Goal: Information Seeking & Learning: Learn about a topic

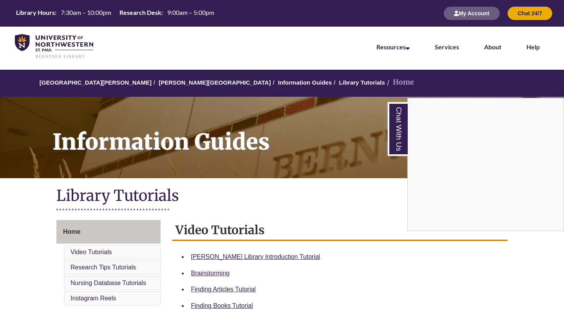
scroll to position [150, 0]
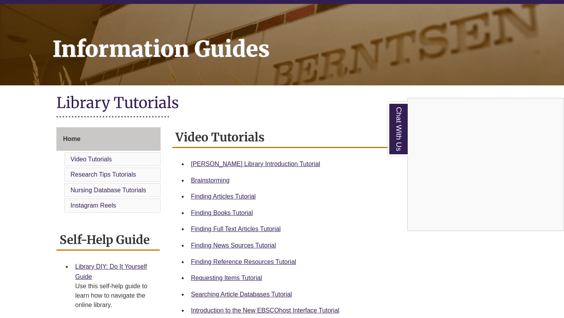
scroll to position [96, 0]
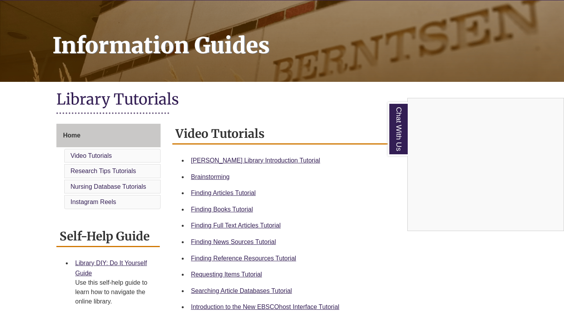
click at [238, 193] on div "Chat With Us" at bounding box center [282, 159] width 564 height 318
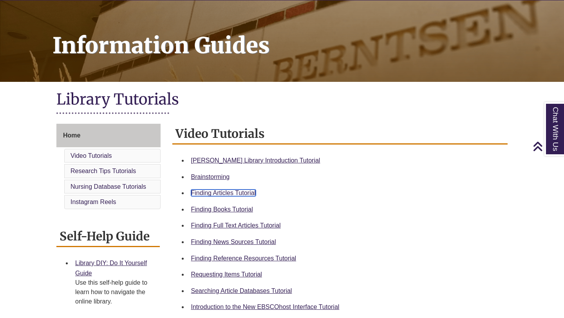
click at [202, 190] on link "Finding Articles Tutorial" at bounding box center [223, 193] width 65 height 7
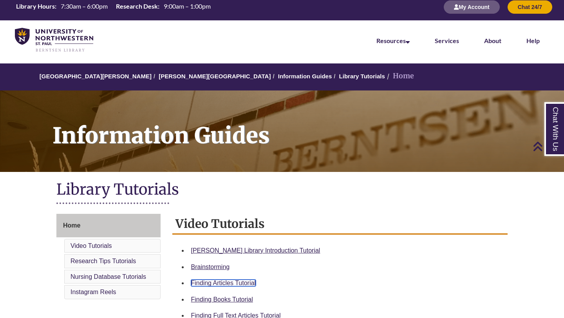
scroll to position [0, 0]
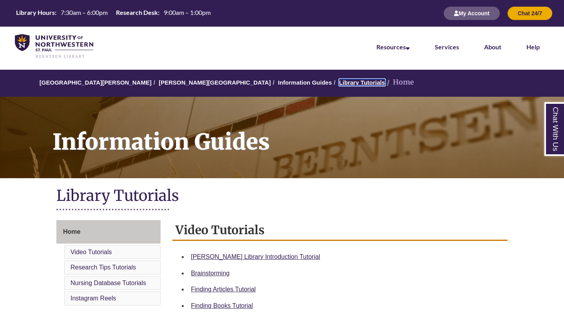
click at [339, 83] on link "Library Tutorials" at bounding box center [362, 82] width 46 height 7
click at [385, 81] on li "Home" at bounding box center [399, 82] width 29 height 11
click at [182, 82] on link "[PERSON_NAME][GEOGRAPHIC_DATA]" at bounding box center [215, 82] width 112 height 7
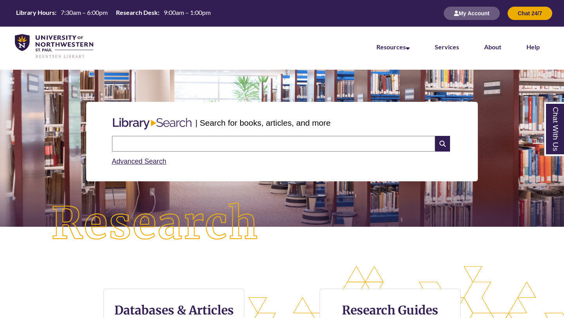
click at [176, 147] on input "text" at bounding box center [273, 144] width 323 height 16
type input "********"
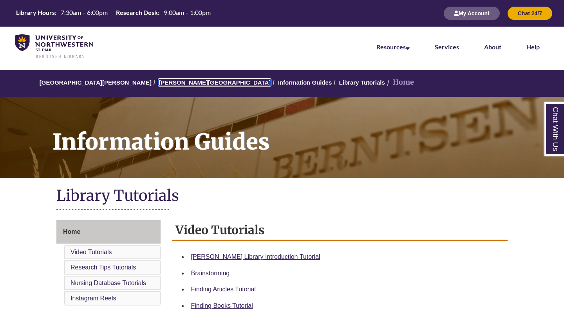
click at [170, 82] on link "[PERSON_NAME][GEOGRAPHIC_DATA]" at bounding box center [215, 82] width 112 height 7
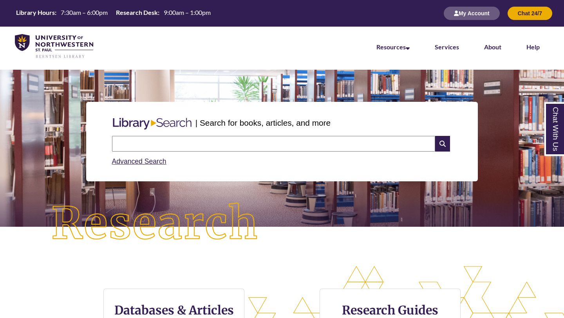
click at [166, 146] on input "text" at bounding box center [273, 144] width 323 height 16
type input "********"
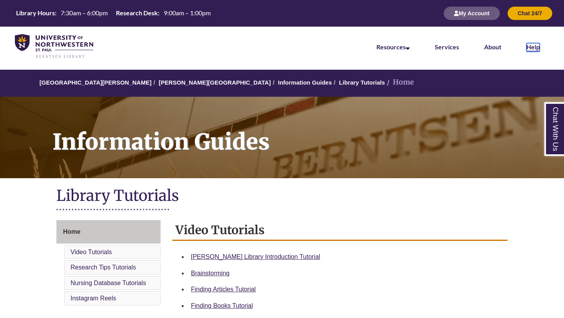
click at [532, 50] on link "Help" at bounding box center [532, 47] width 13 height 9
